Goal: Transaction & Acquisition: Purchase product/service

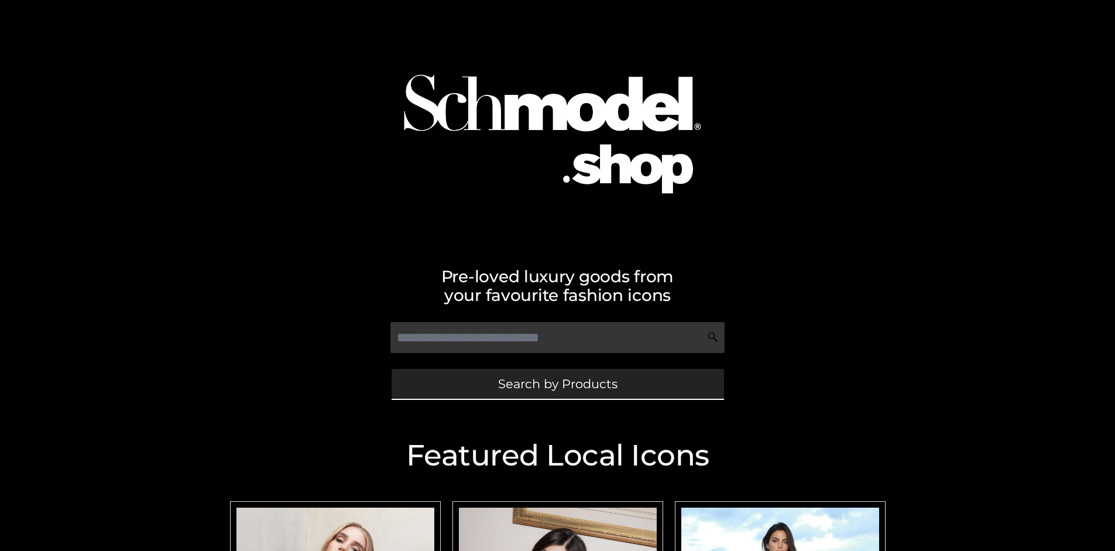
click at [557, 383] on span "Search by Products" at bounding box center [557, 384] width 119 height 12
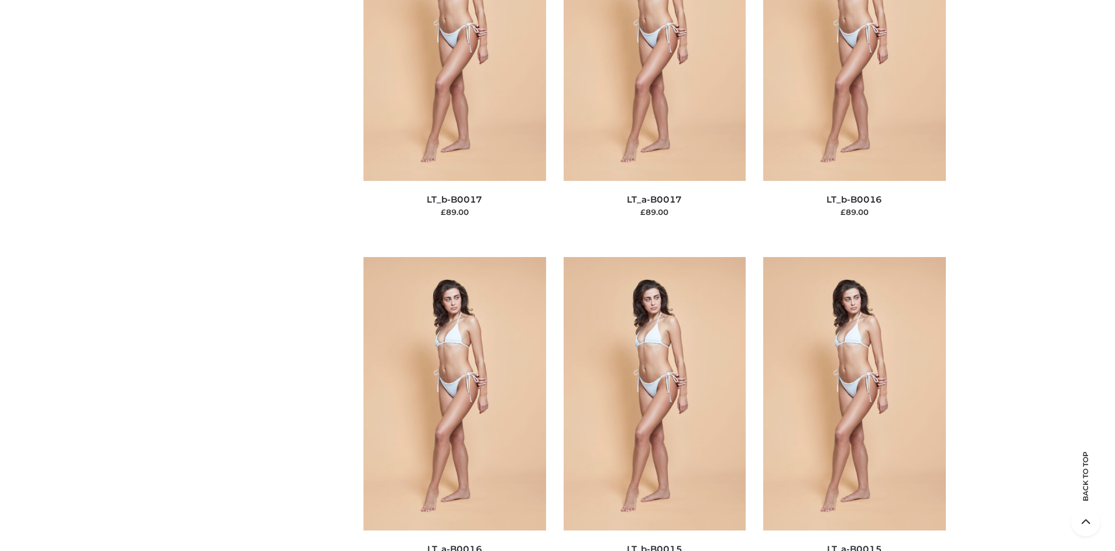
scroll to position [3929, 0]
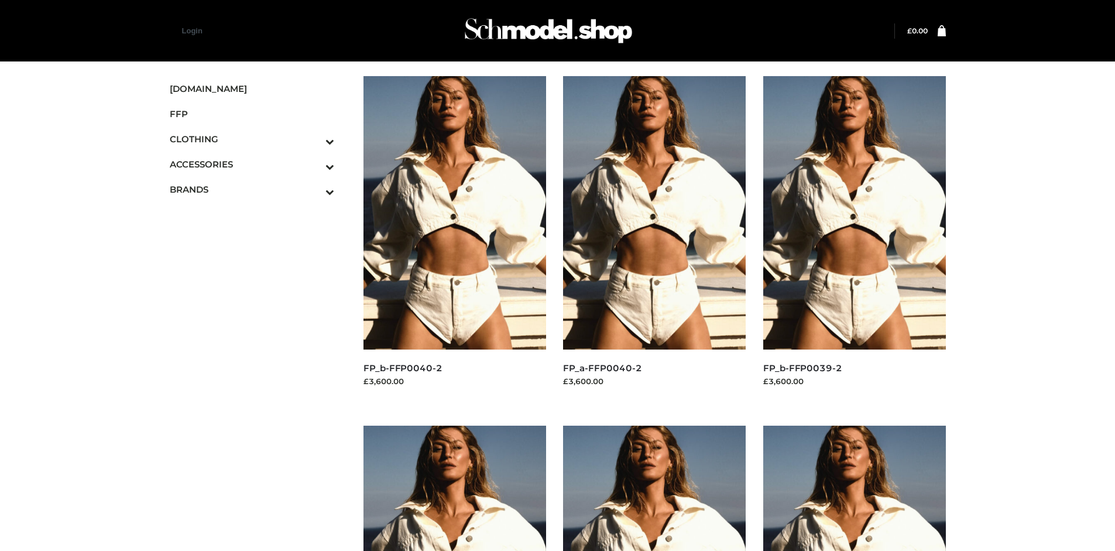
scroll to position [551, 0]
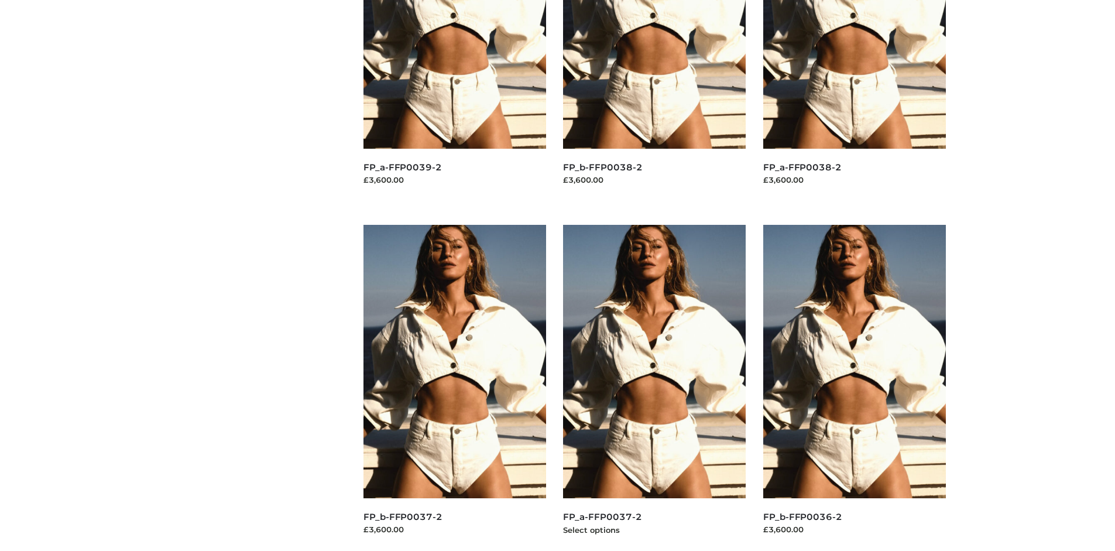
click at [655, 388] on img at bounding box center [654, 361] width 183 height 273
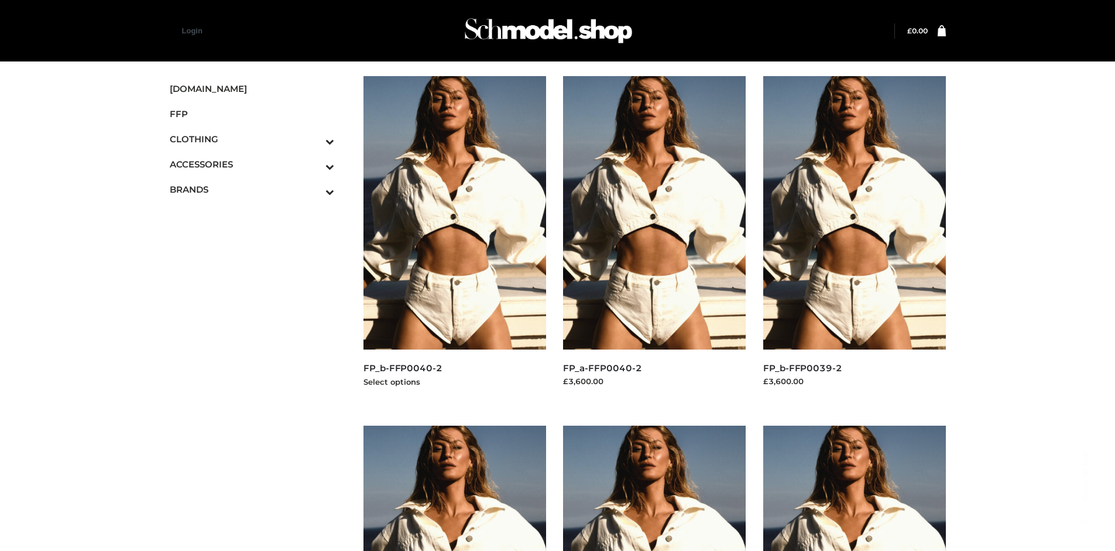
click at [454, 239] on img at bounding box center [455, 212] width 183 height 273
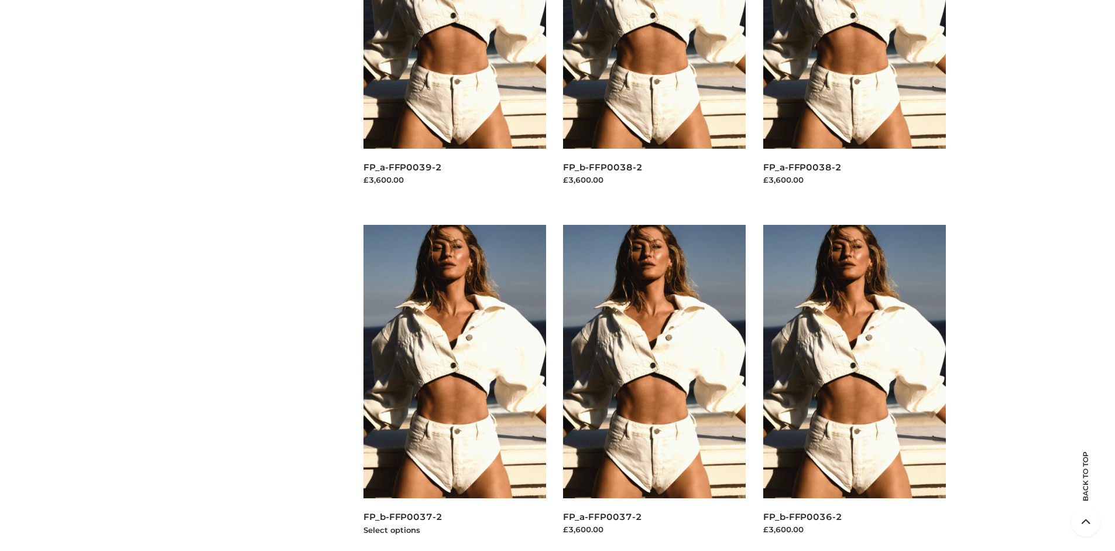
click at [454, 388] on img at bounding box center [455, 361] width 183 height 273
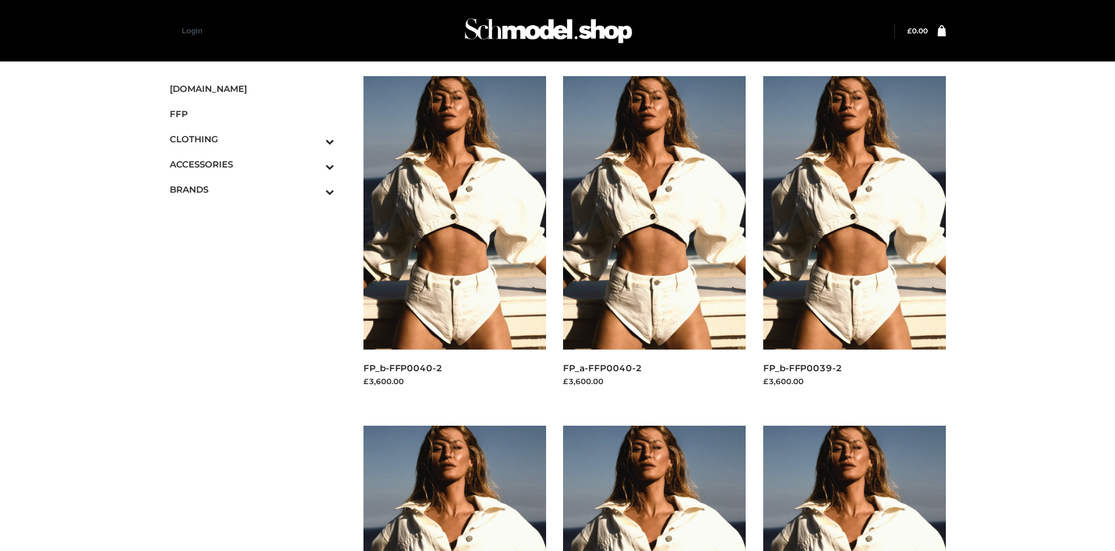
click at [0, 0] on span "OPP SWIMWEAR" at bounding box center [0, 0] width 0 height 0
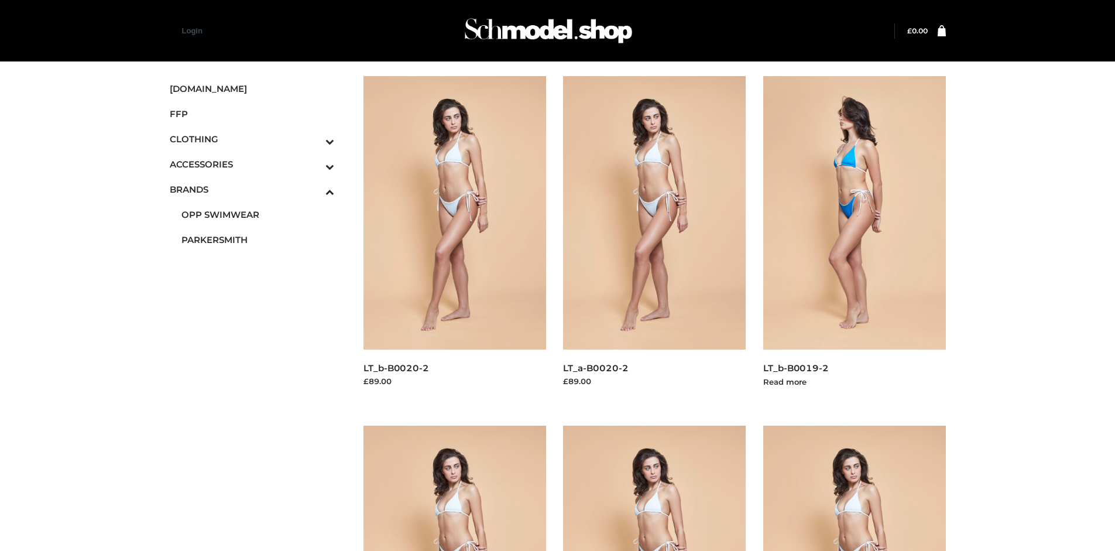
click at [854, 239] on img at bounding box center [854, 212] width 183 height 273
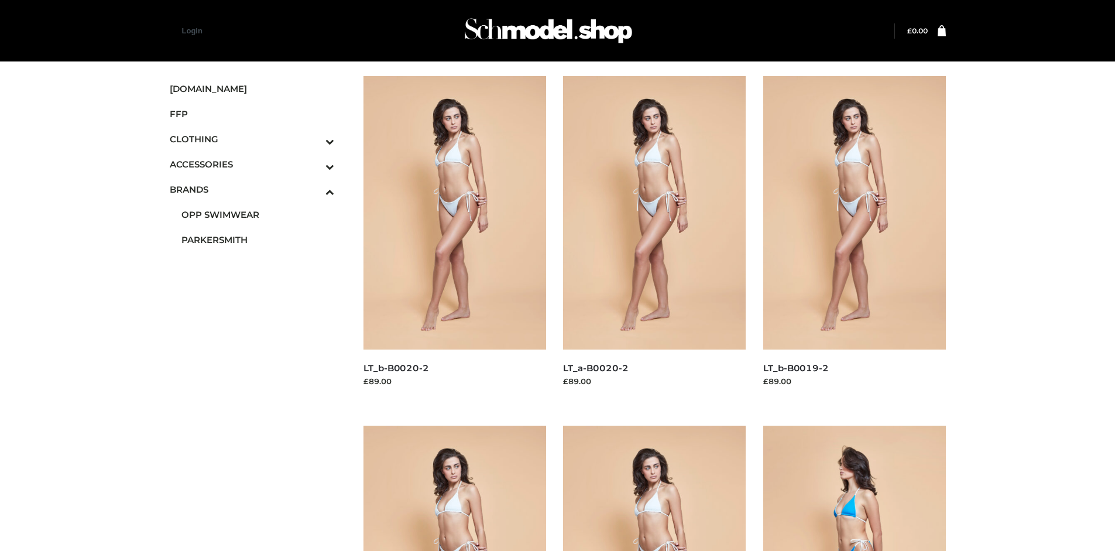
click at [854, 488] on img at bounding box center [854, 562] width 183 height 273
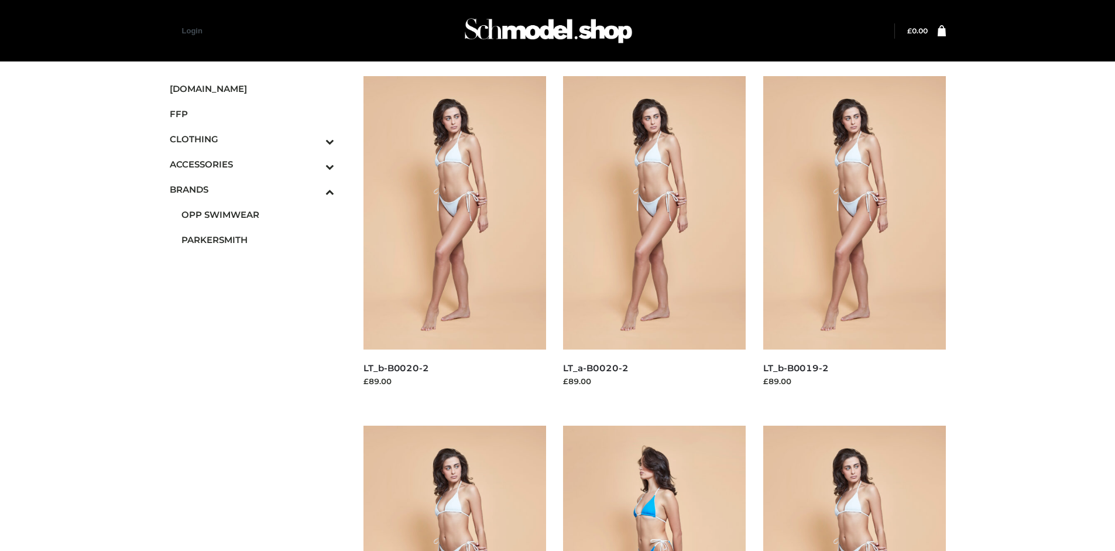
click at [655, 488] on img at bounding box center [654, 562] width 183 height 273
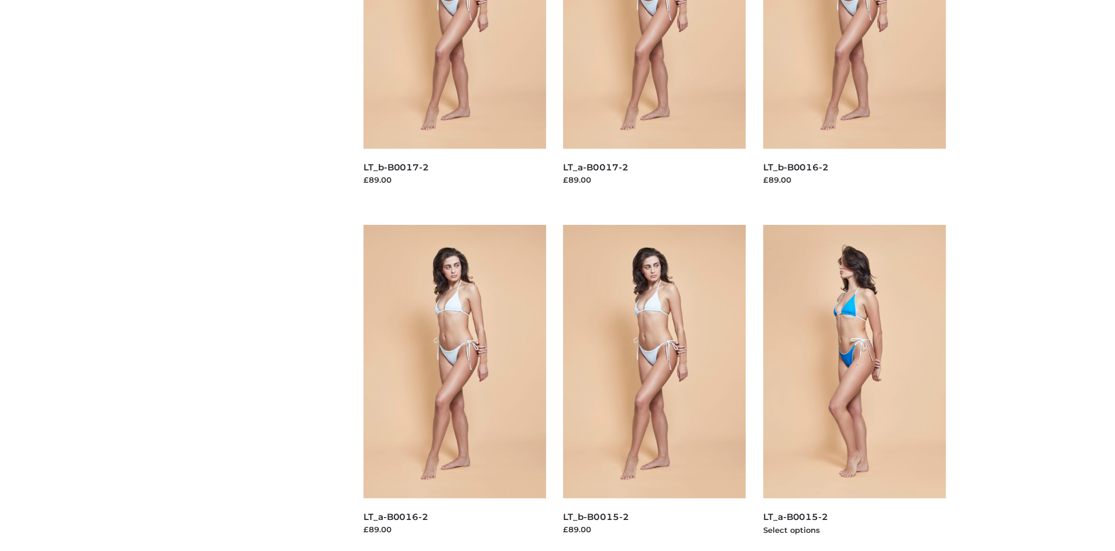
click at [854, 388] on img at bounding box center [854, 361] width 183 height 273
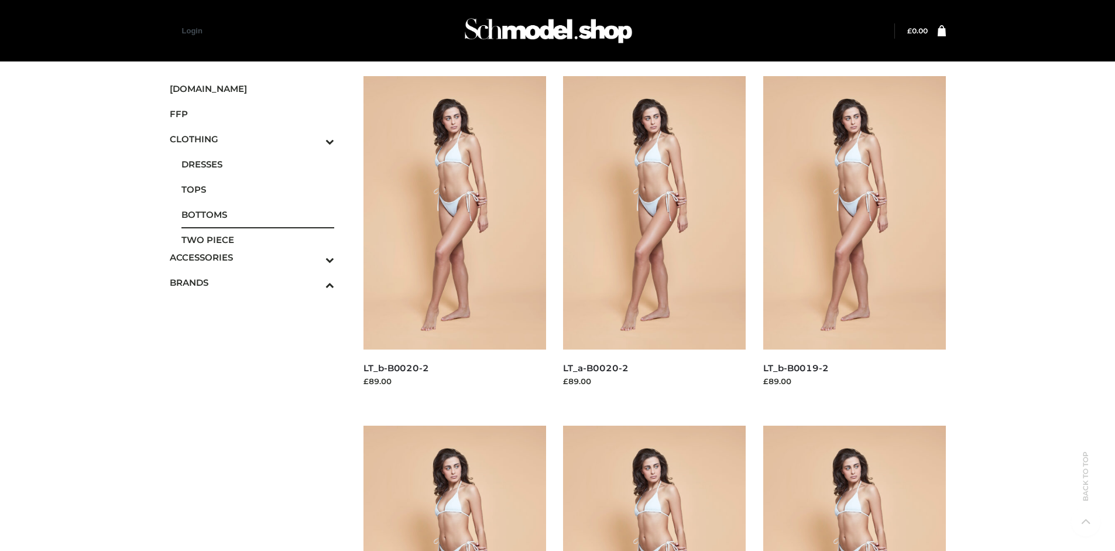
click at [258, 214] on span "BOTTOMS" at bounding box center [257, 214] width 153 height 13
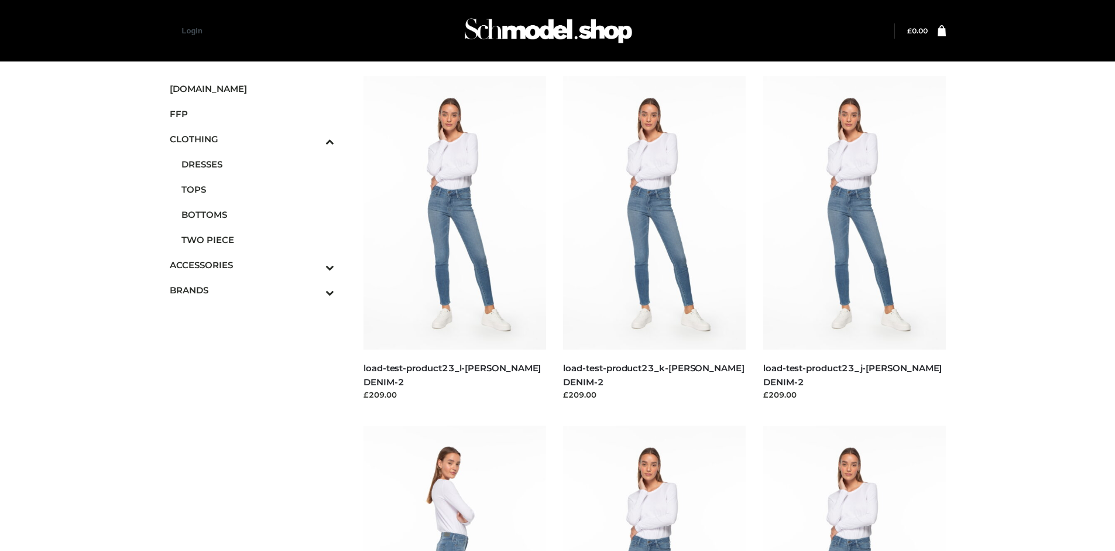
click at [454, 488] on img at bounding box center [455, 562] width 183 height 273
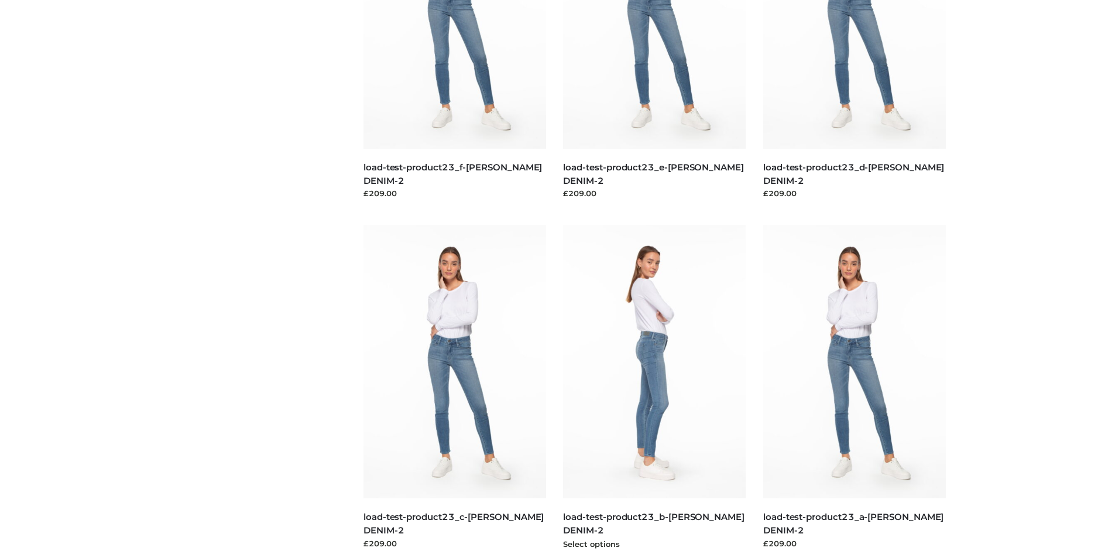
click at [655, 388] on img at bounding box center [654, 361] width 183 height 273
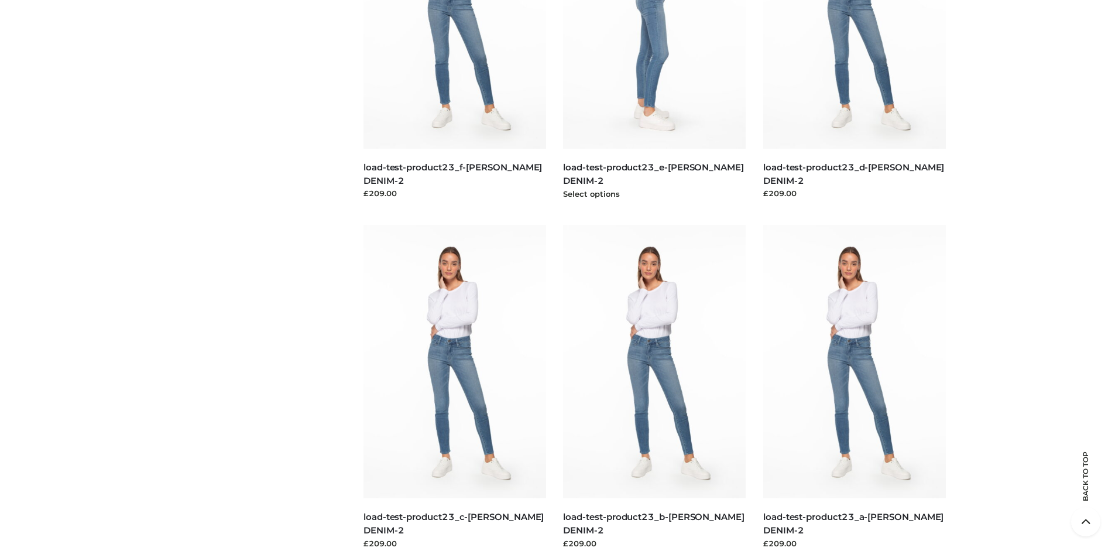
scroll to position [551, 0]
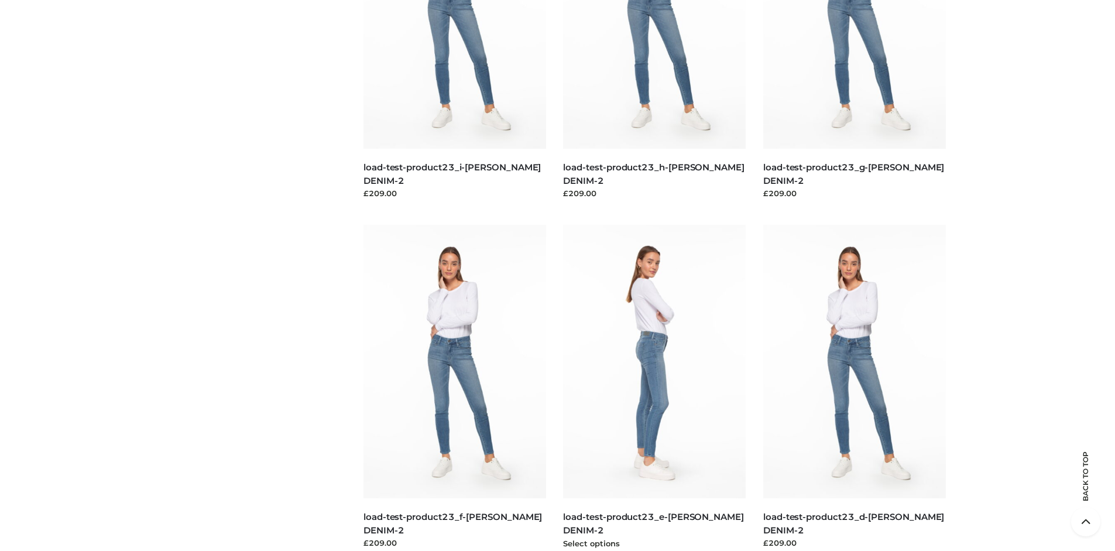
click at [655, 388] on img at bounding box center [654, 361] width 183 height 273
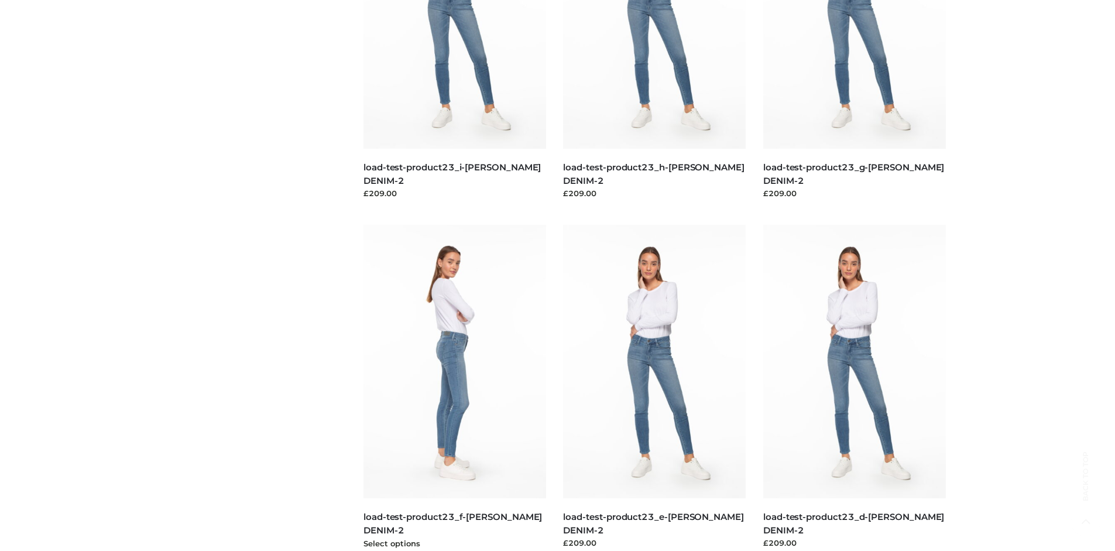
click at [454, 388] on img at bounding box center [455, 361] width 183 height 273
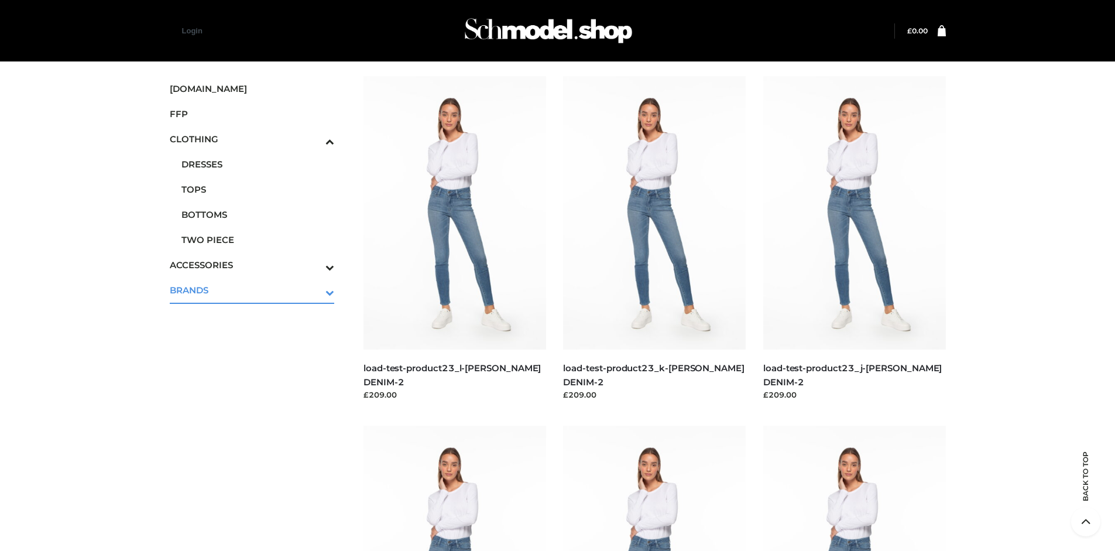
click at [258, 278] on link "BRANDS" at bounding box center [252, 290] width 165 height 25
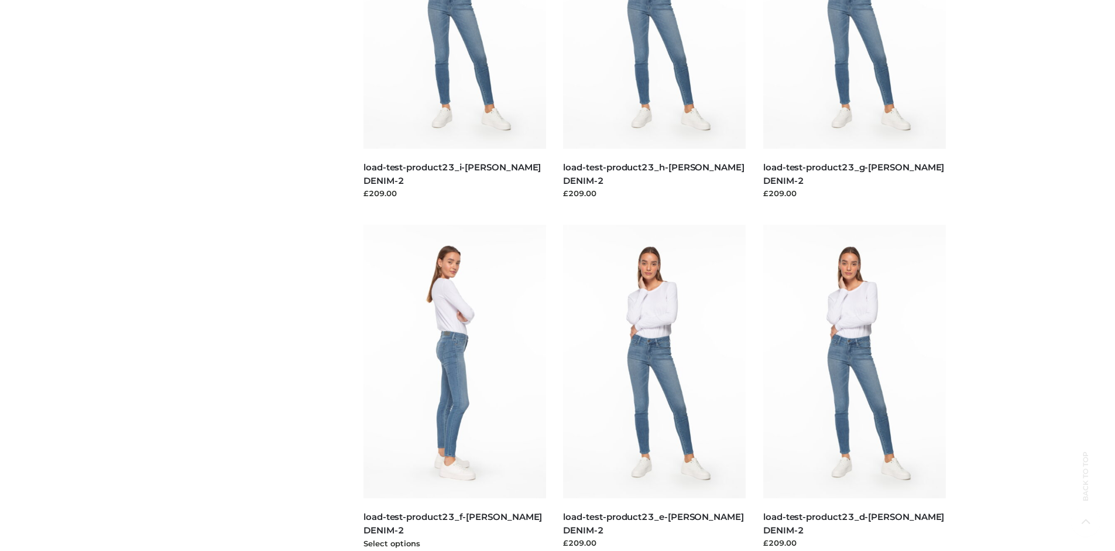
click at [454, 388] on img at bounding box center [455, 361] width 183 height 273
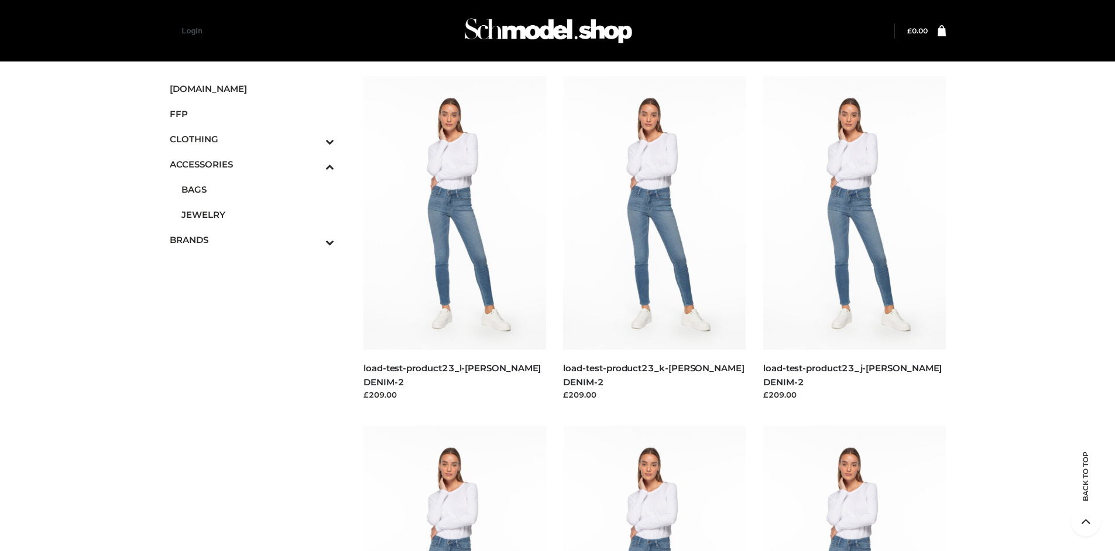
scroll to position [1612, 0]
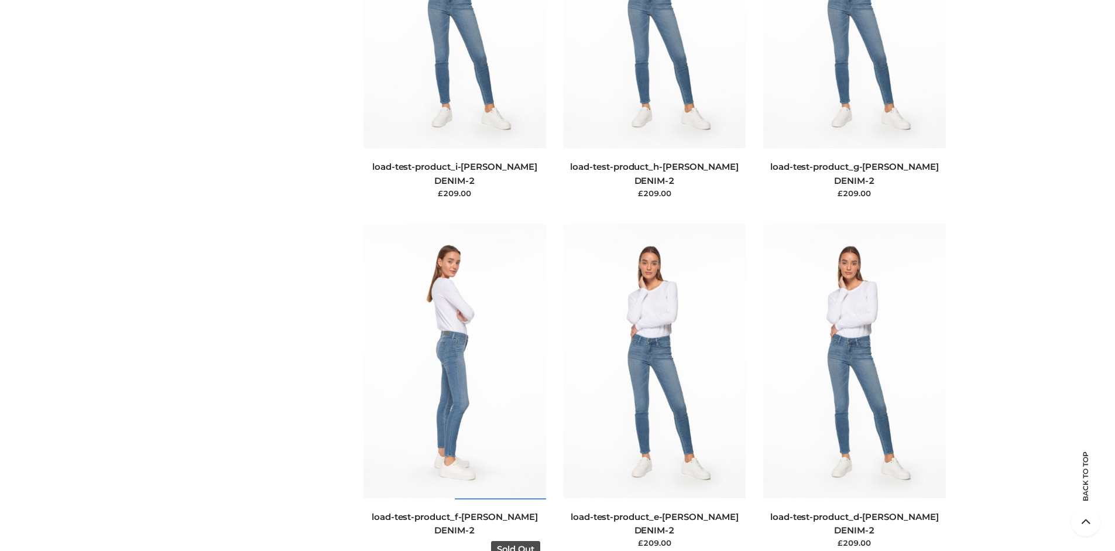
click at [454, 387] on img at bounding box center [455, 360] width 183 height 273
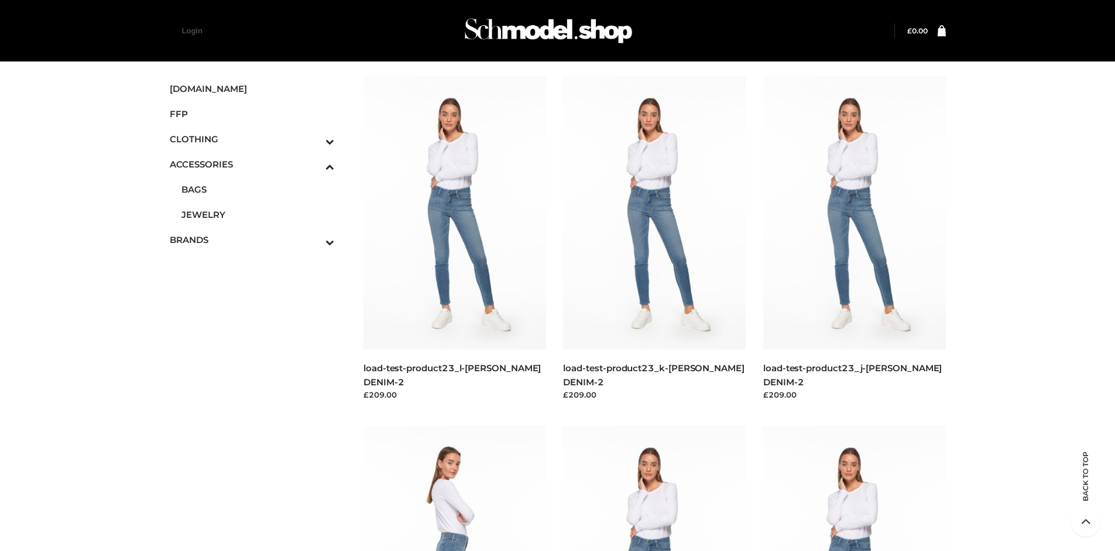
click at [454, 488] on img at bounding box center [455, 562] width 183 height 273
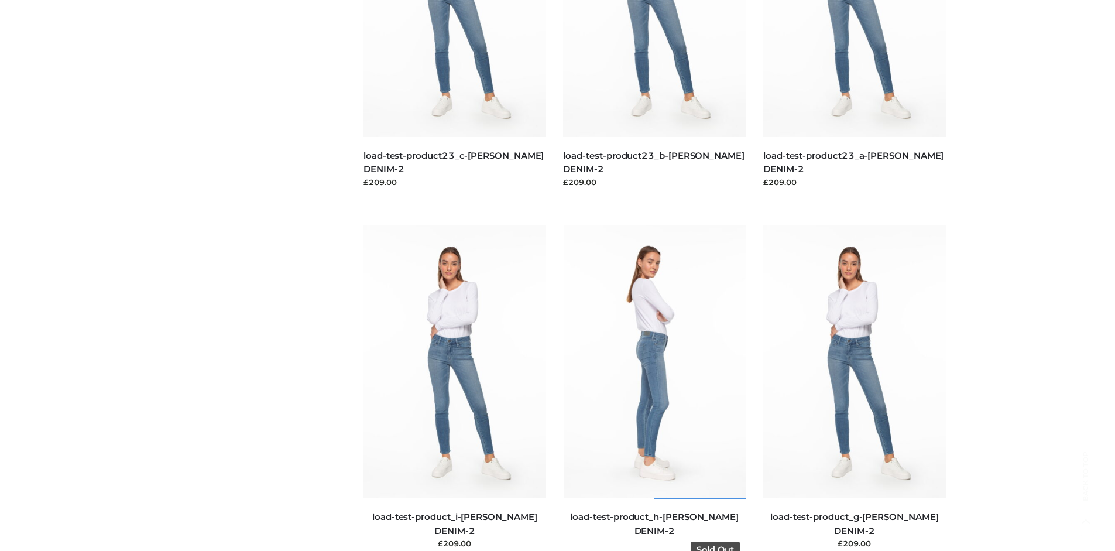
click at [655, 388] on img at bounding box center [655, 361] width 183 height 273
